Goal: Book appointment/travel/reservation

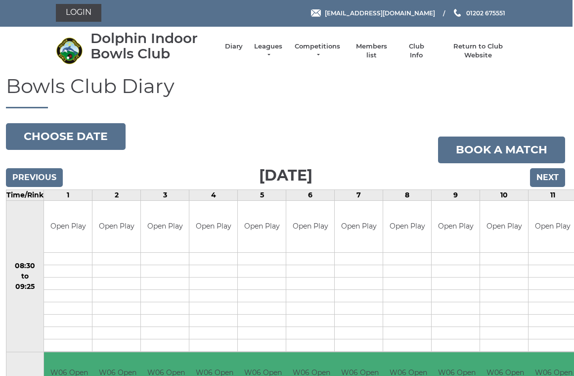
scroll to position [1, 1]
click at [277, 54] on link "Leagues" at bounding box center [267, 51] width 31 height 18
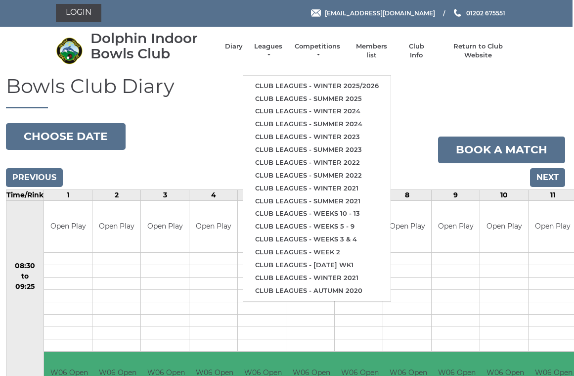
click at [323, 82] on link "Club leagues - Winter 2025/2026" at bounding box center [316, 86] width 147 height 13
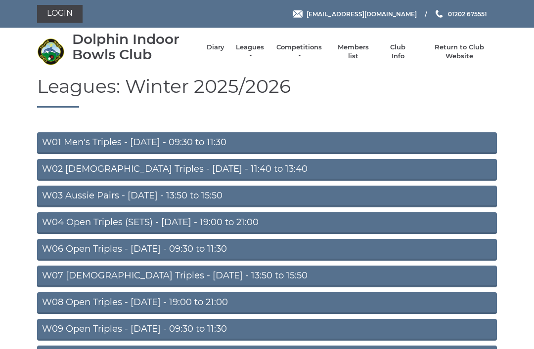
click at [174, 274] on link "W07 Ladies Triples - Tuesday - 13:50 to 15:50" at bounding box center [267, 277] width 460 height 22
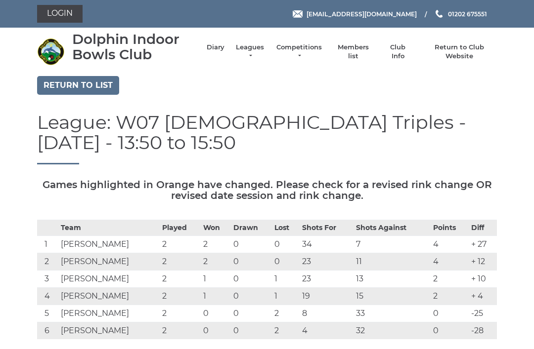
click at [224, 52] on link "Diary" at bounding box center [216, 47] width 18 height 9
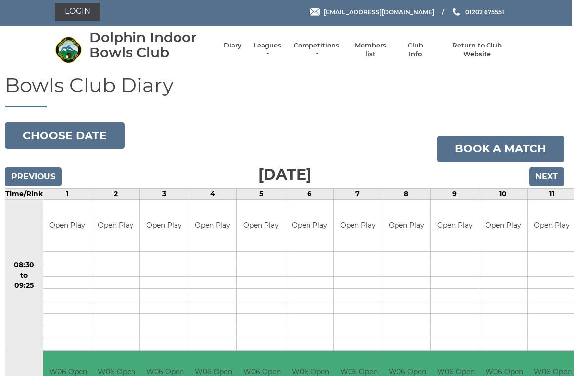
scroll to position [0, 3]
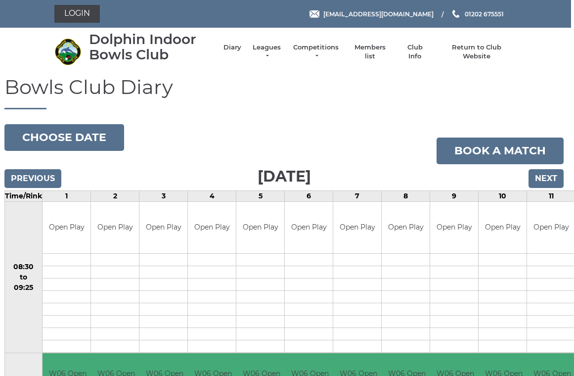
click at [70, 140] on button "Choose date" at bounding box center [64, 137] width 120 height 27
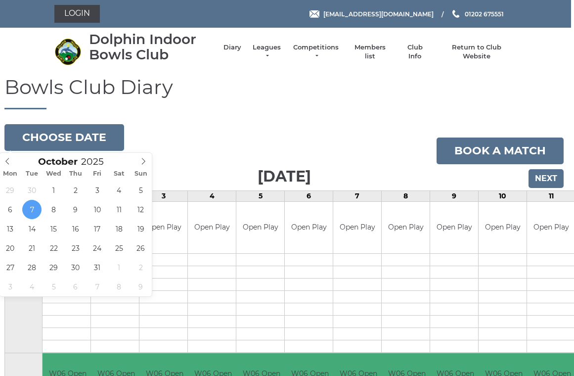
type input "2025-10-14"
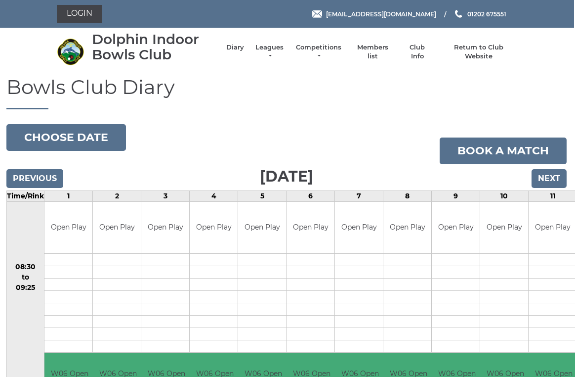
scroll to position [0, 1]
click at [241, 52] on link "Diary" at bounding box center [235, 47] width 18 height 9
